Goal: Task Accomplishment & Management: Manage account settings

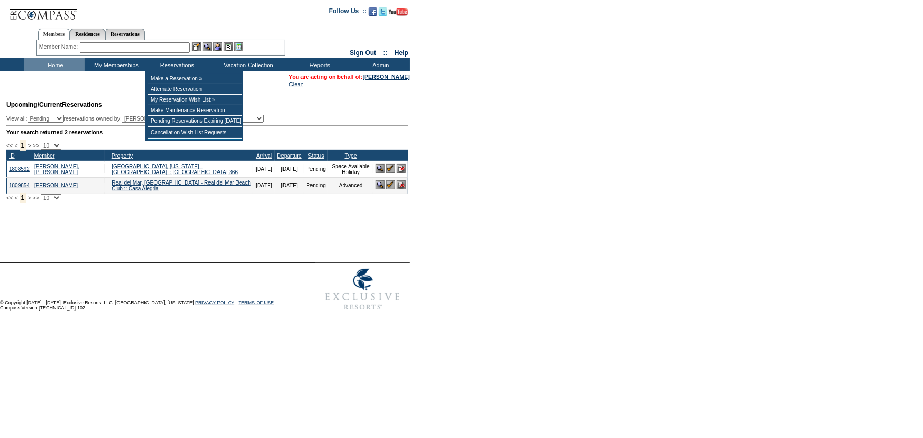
click at [150, 50] on input "text" at bounding box center [135, 47] width 110 height 11
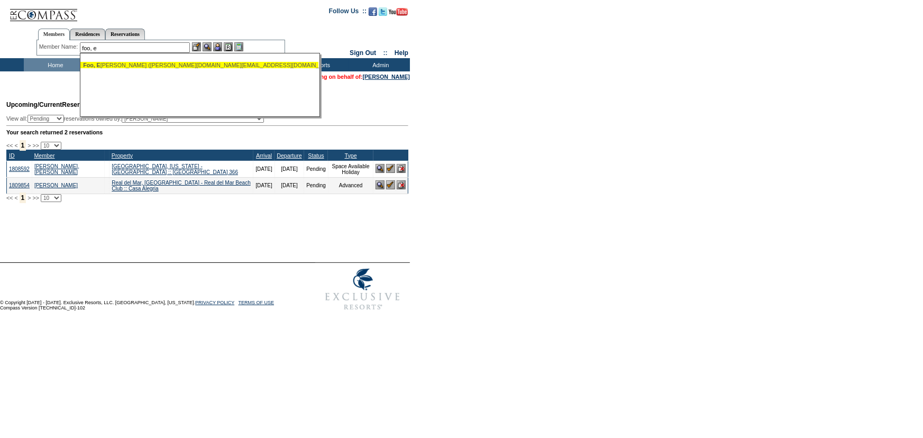
click at [147, 65] on div "Foo, E [PERSON_NAME] ([PERSON_NAME][DOMAIN_NAME][EMAIL_ADDRESS][DOMAIN_NAME])" at bounding box center [199, 65] width 233 height 6
type input "Foo, Elizabeth (liz.foo@gmail.com)"
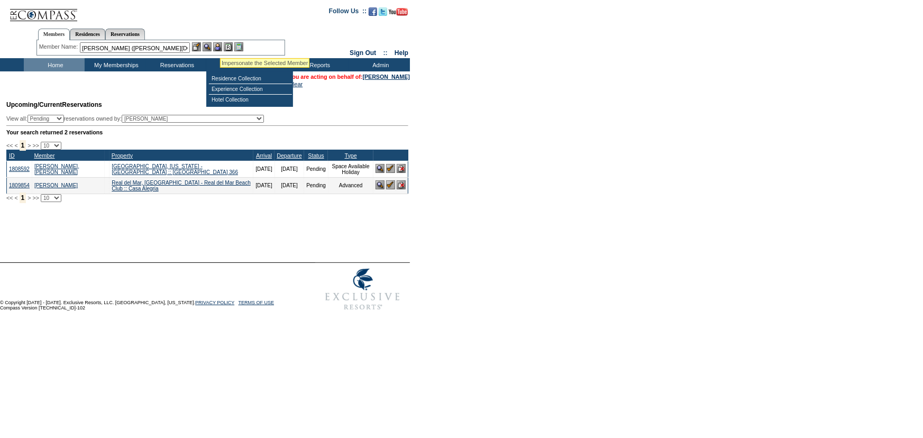
click at [220, 46] on img at bounding box center [217, 46] width 9 height 9
click at [211, 45] on img at bounding box center [207, 46] width 9 height 9
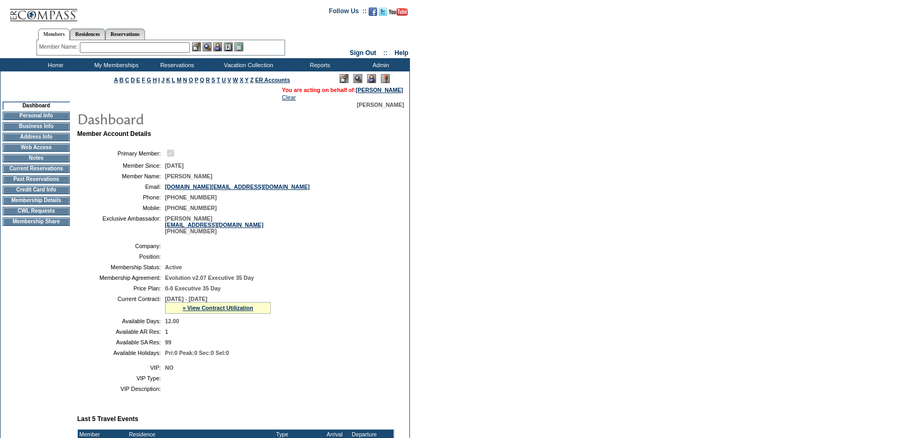
click at [42, 215] on td "CWL Requests" at bounding box center [36, 211] width 67 height 8
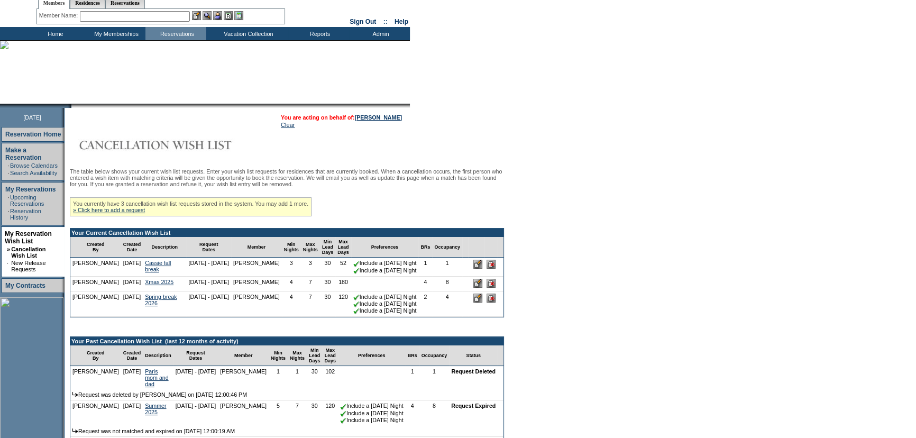
scroll to position [96, 0]
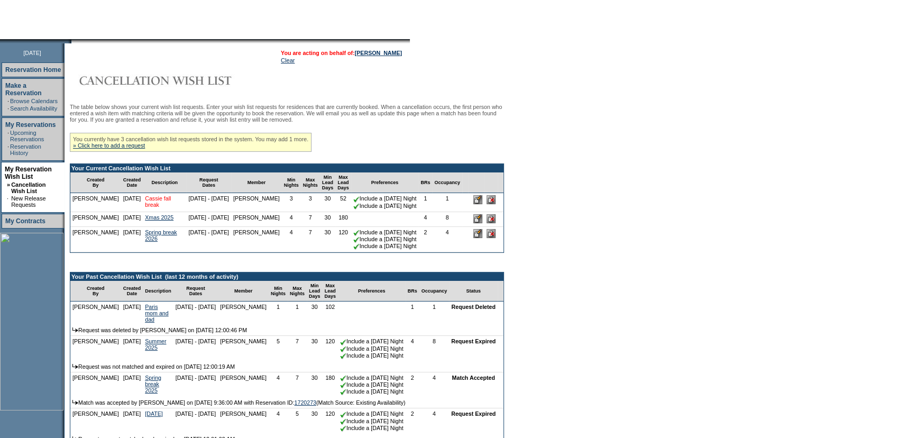
click at [145, 206] on link "Cassie fall break" at bounding box center [158, 201] width 26 height 13
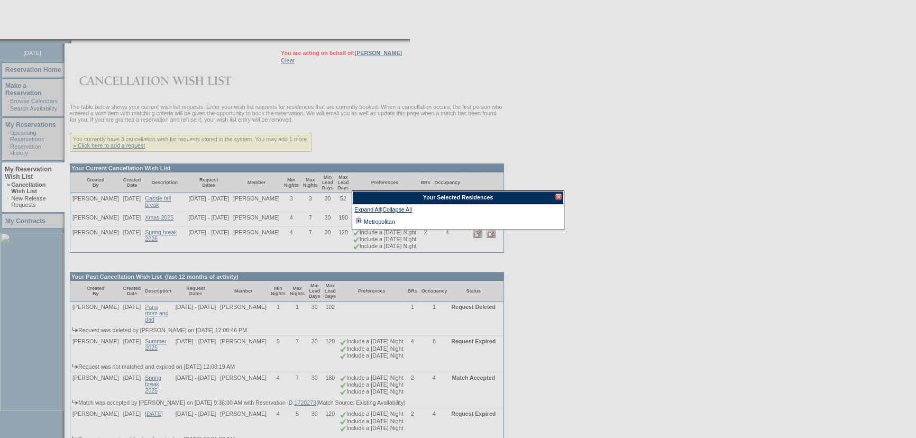
click at [359, 220] on td at bounding box center [359, 222] width 8 height 12
click at [557, 197] on div at bounding box center [559, 197] width 6 height 6
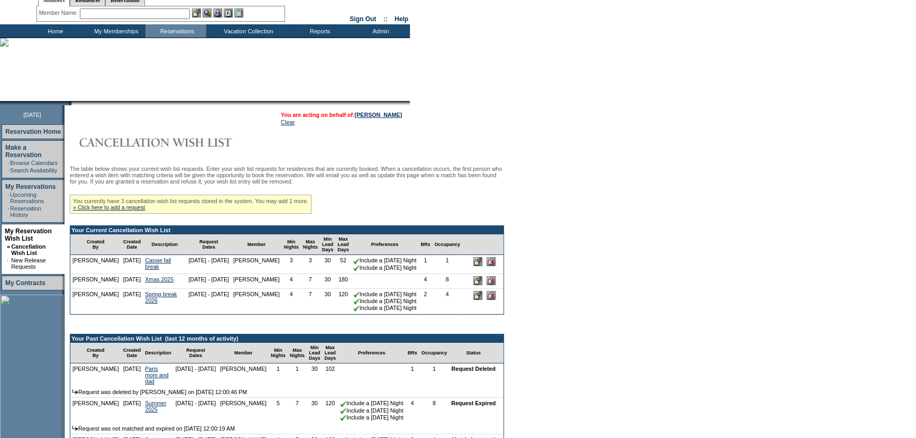
scroll to position [0, 0]
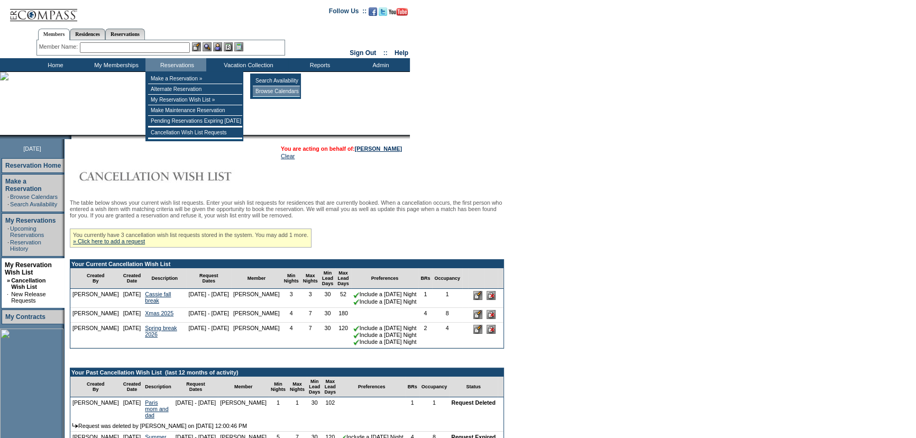
click at [261, 89] on td "Browse Calendars" at bounding box center [276, 91] width 47 height 11
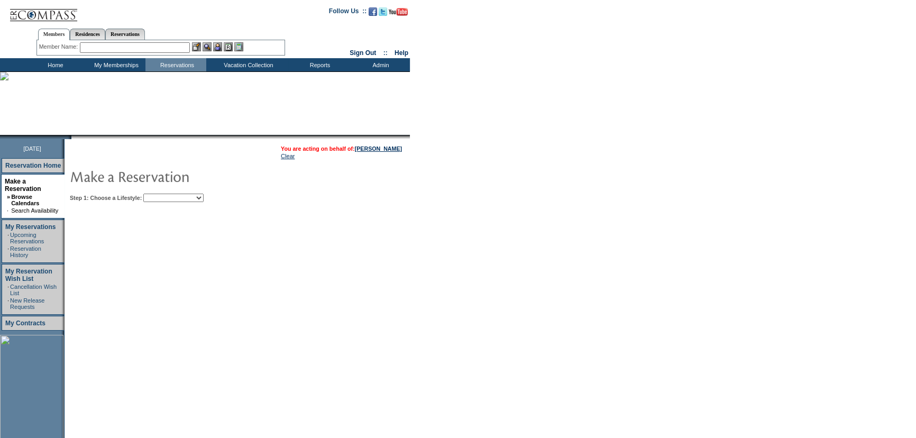
click at [204, 198] on select "Beach Leisure Metropolitan Mountain OIAL for Adventure OIAL for Couples OIAL fo…" at bounding box center [173, 198] width 60 height 8
select select "Metropolitan"
click at [161, 194] on select "Beach Leisure Metropolitan Mountain OIAL for Adventure OIAL for Couples OIAL fo…" at bounding box center [173, 198] width 60 height 8
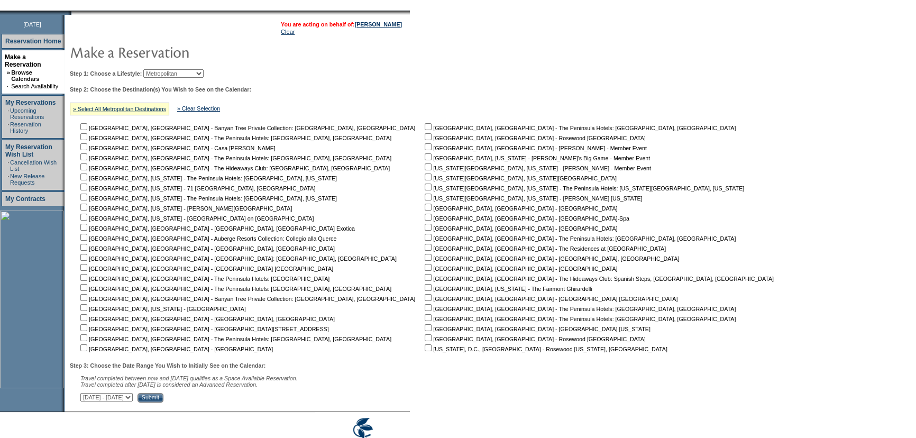
scroll to position [144, 0]
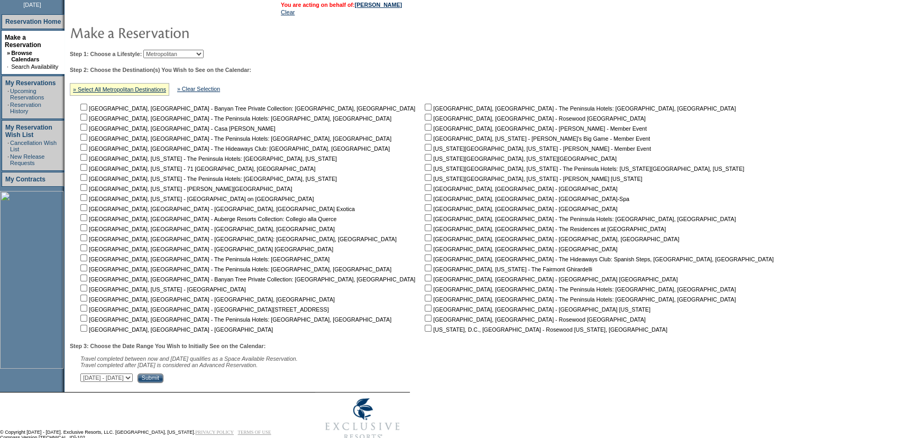
click at [425, 155] on input "checkbox" at bounding box center [428, 157] width 7 height 7
checkbox input "true"
click at [425, 180] on input "checkbox" at bounding box center [428, 177] width 7 height 7
checkbox input "true"
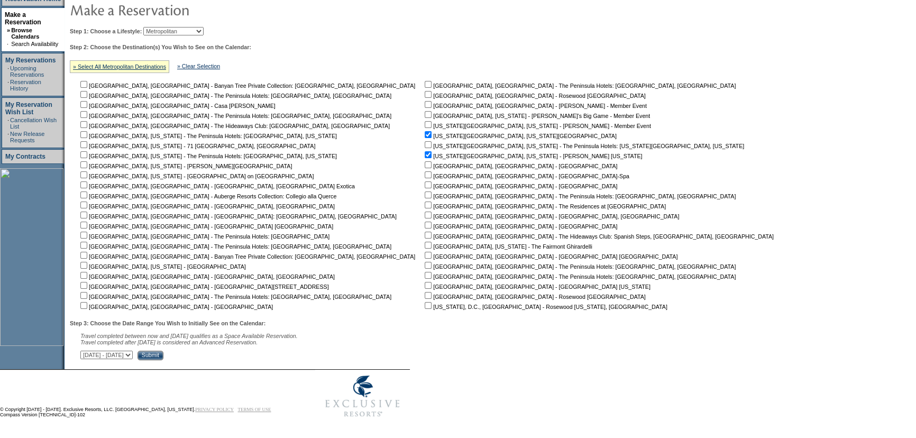
click at [163, 356] on input "Submit" at bounding box center [151, 356] width 26 height 10
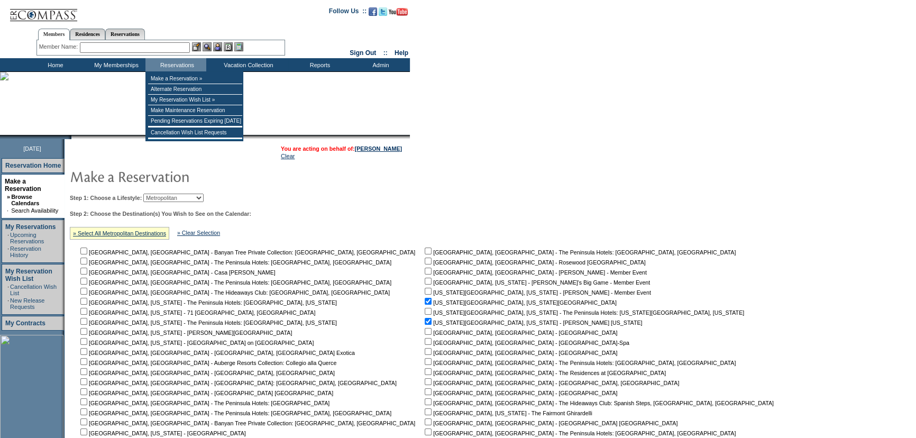
click at [124, 48] on input "text" at bounding box center [135, 47] width 110 height 11
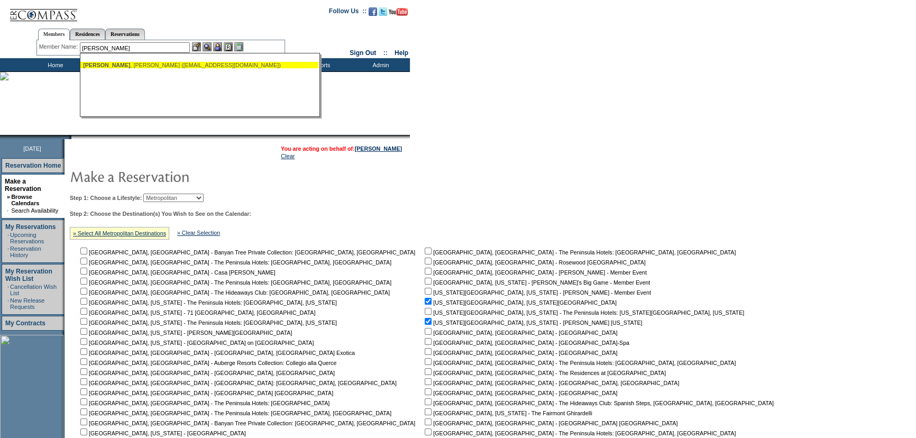
click at [128, 62] on div "[PERSON_NAME] ([EMAIL_ADDRESS][DOMAIN_NAME])" at bounding box center [199, 65] width 233 height 6
type input "Megginson, James (cindyandjim@fuse.net)"
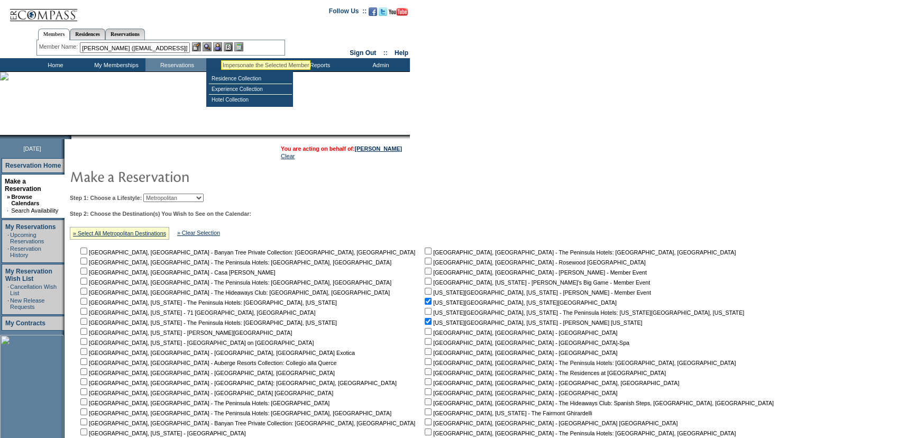
click at [221, 48] on img at bounding box center [217, 46] width 9 height 9
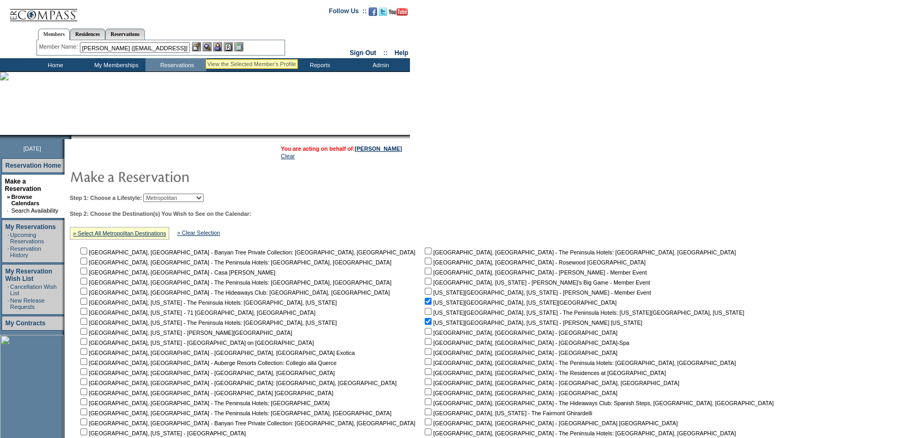
click at [212, 46] on img at bounding box center [207, 46] width 9 height 9
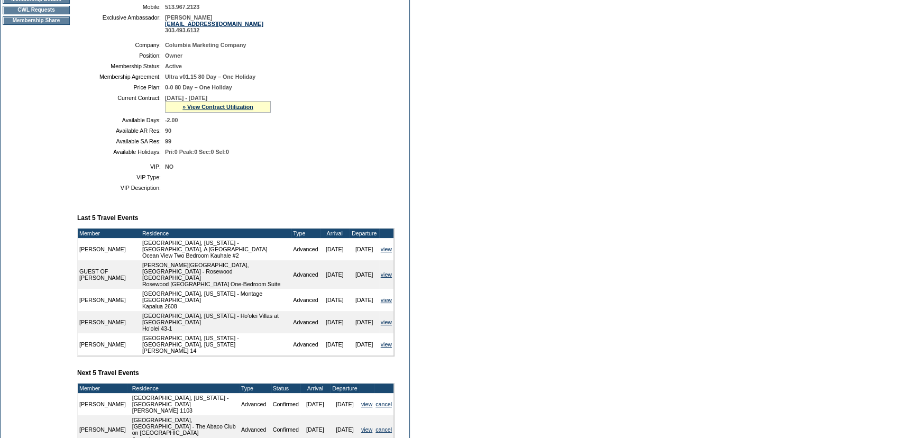
scroll to position [92, 0]
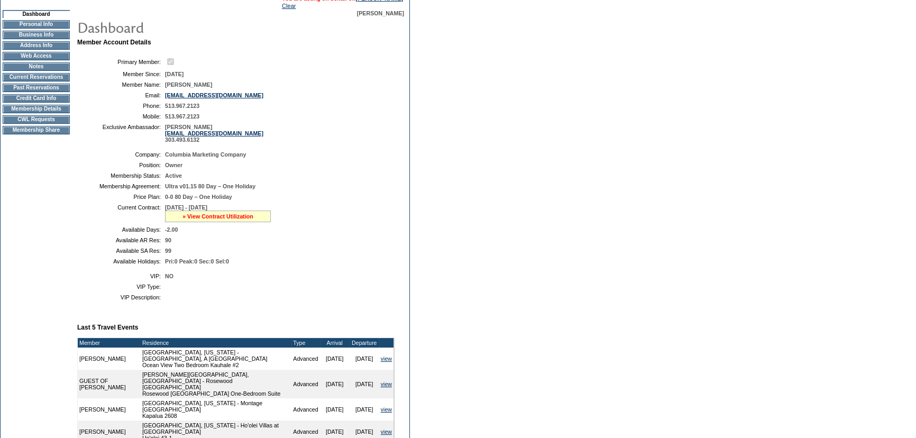
click at [237, 220] on link "» View Contract Utilization" at bounding box center [218, 216] width 71 height 6
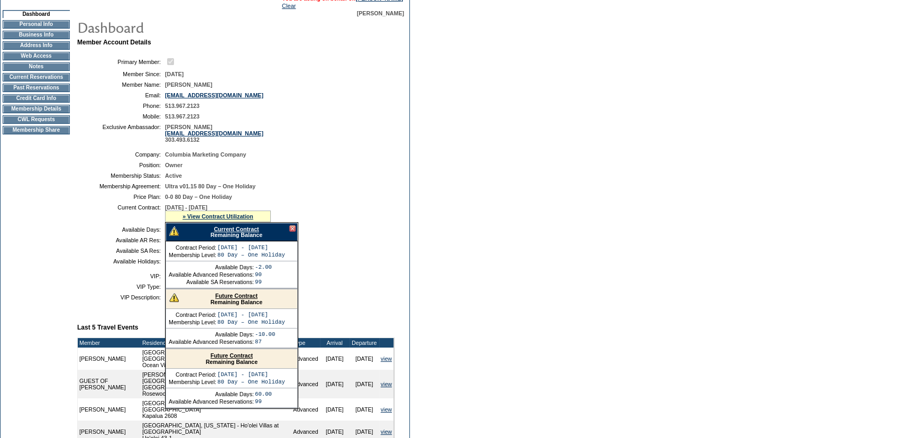
click at [234, 230] on link "Current Contract" at bounding box center [236, 229] width 45 height 6
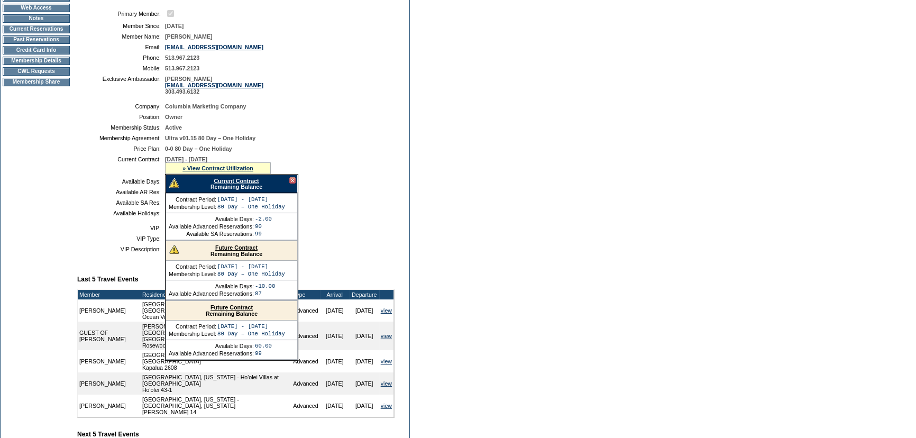
click at [292, 181] on div at bounding box center [292, 180] width 6 height 6
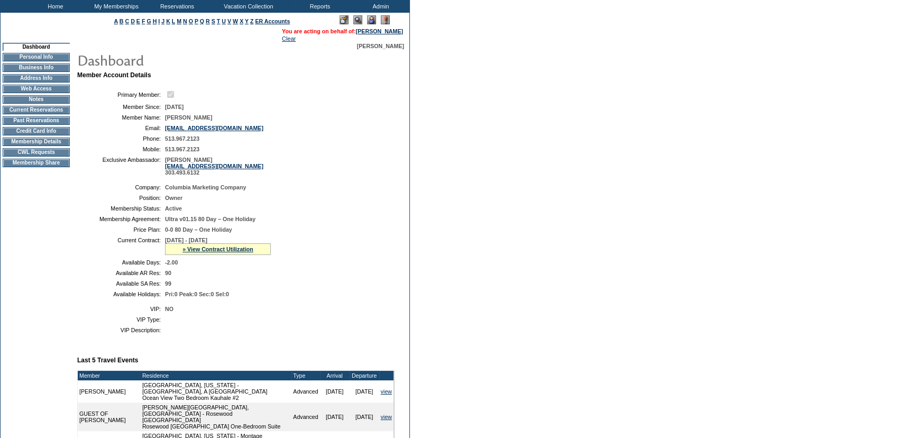
scroll to position [0, 0]
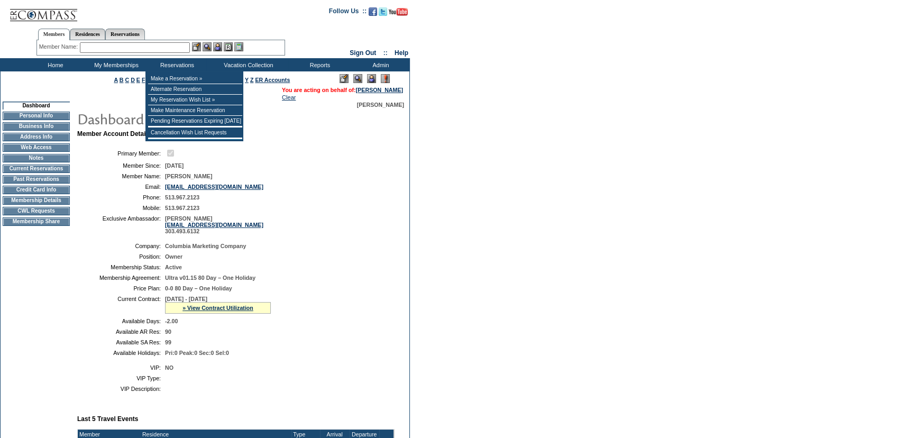
click at [165, 47] on input "text" at bounding box center [135, 47] width 110 height 11
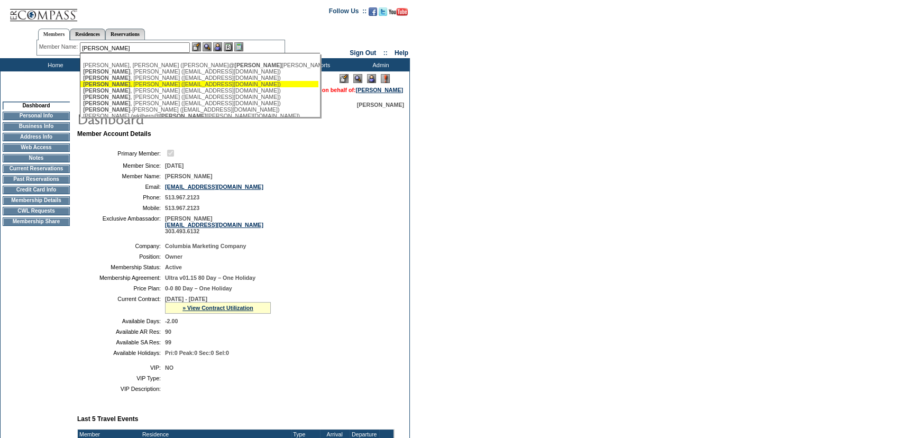
click at [138, 83] on div "Gibson , Jim (jgibson208@msn.com)" at bounding box center [199, 84] width 233 height 6
type input "Gibson, Jim (jgibson208@msn.com)"
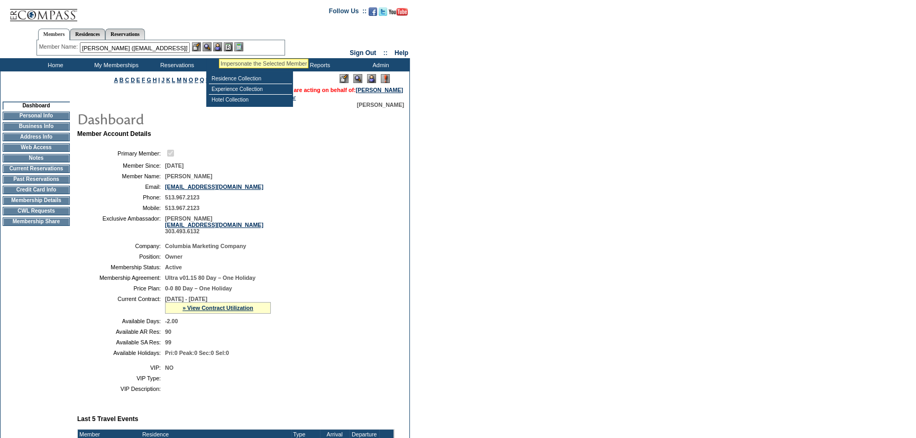
click at [222, 44] on img at bounding box center [217, 46] width 9 height 9
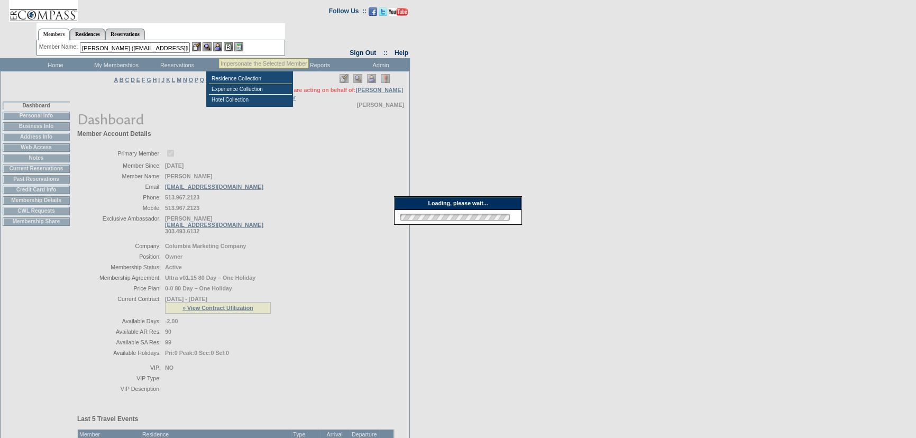
click at [211, 44] on img at bounding box center [207, 46] width 9 height 9
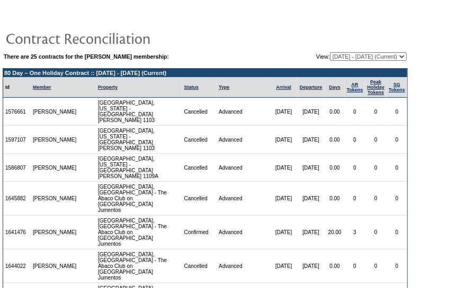
click at [373, 56] on select "[DATE] - [DATE] [DATE] - [DATE] [DATE] - [DATE] [DATE] - [DATE] [DATE] - [DATE]…" at bounding box center [368, 56] width 77 height 8
select select "123200"
click at [330, 52] on select "[DATE] - [DATE] [DATE] - [DATE] [DATE] - [DATE] [DATE] - [DATE] [DATE] - [DATE]…" at bounding box center [368, 56] width 77 height 8
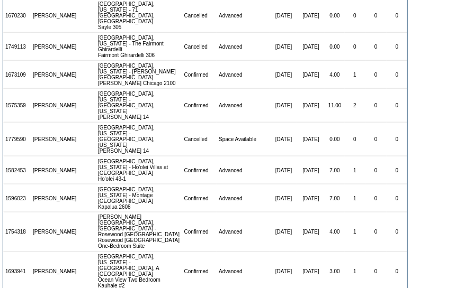
scroll to position [314, 0]
